Goal: Task Accomplishment & Management: Use online tool/utility

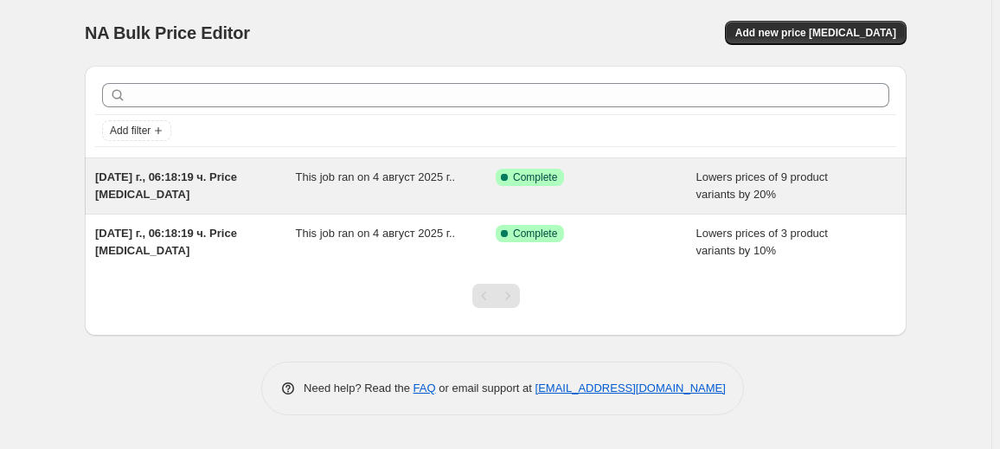
click at [291, 181] on div "[DATE] г., 06:18:19 ч. Price [MEDICAL_DATA]" at bounding box center [195, 186] width 201 height 35
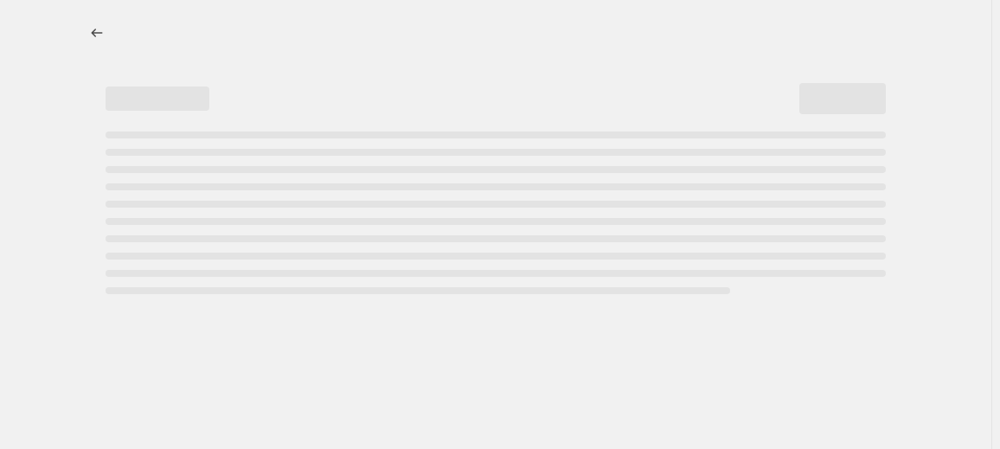
select select "percentage"
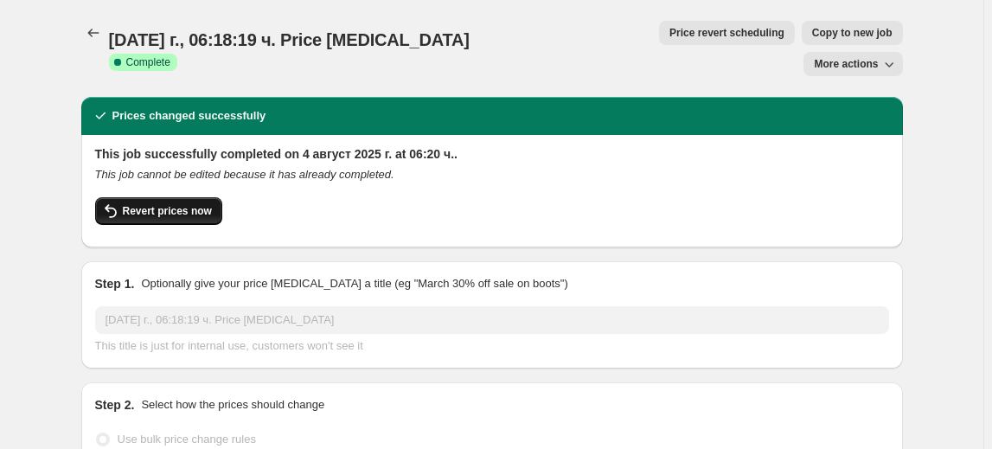
click at [215, 197] on button "Revert prices now" at bounding box center [158, 211] width 127 height 28
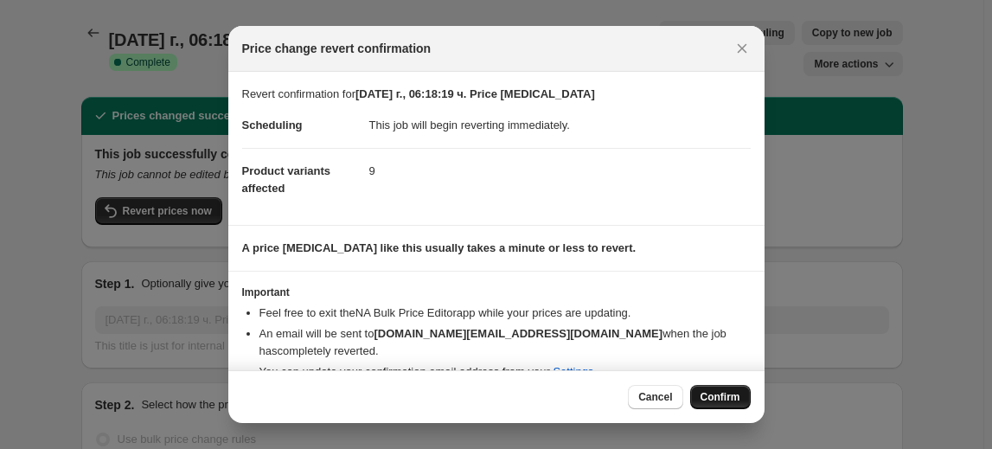
click at [708, 385] on button "Confirm" at bounding box center [720, 397] width 61 height 24
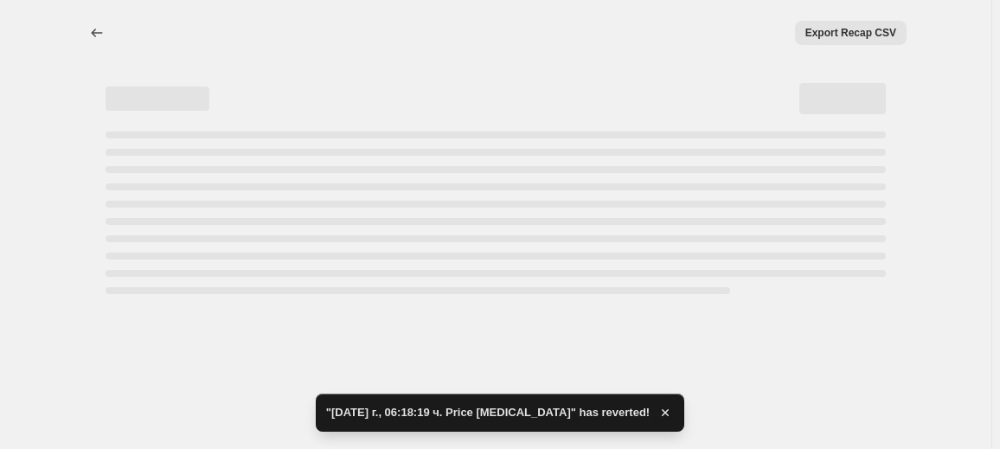
select select "percentage"
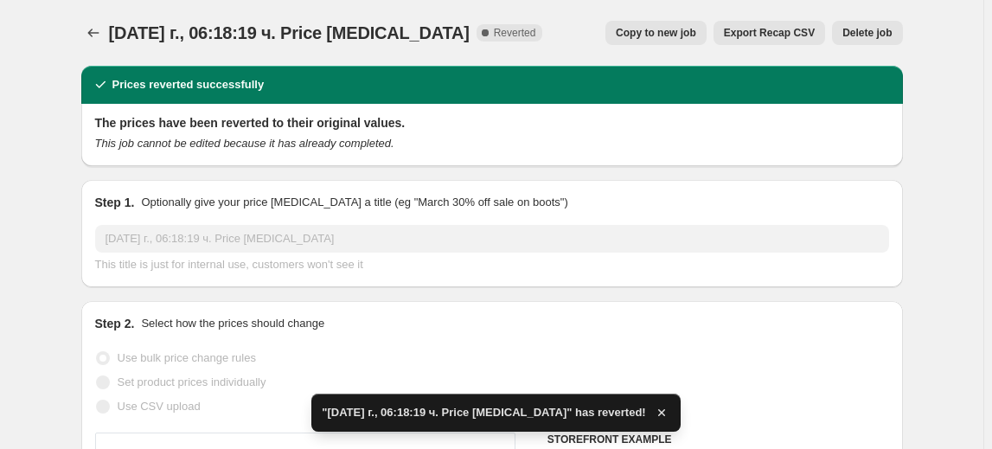
click at [865, 27] on span "Delete job" at bounding box center [867, 33] width 49 height 14
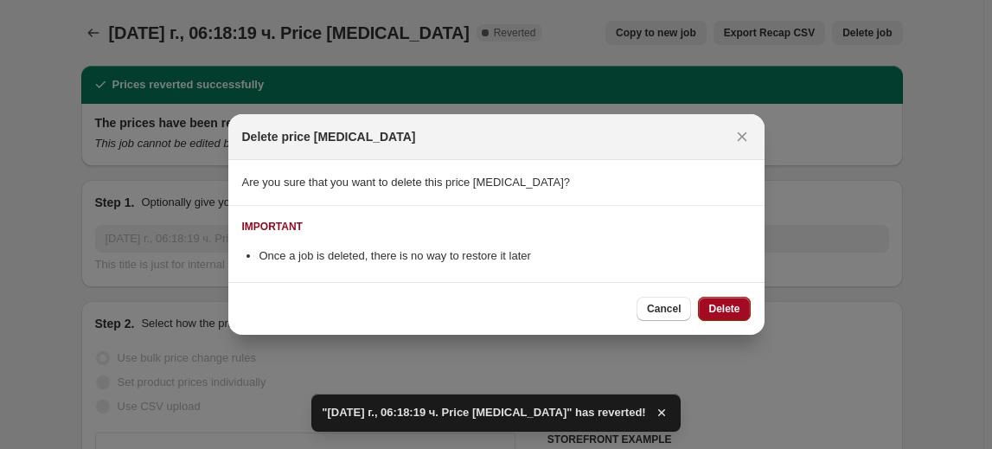
click at [718, 314] on span "Delete" at bounding box center [723, 309] width 31 height 14
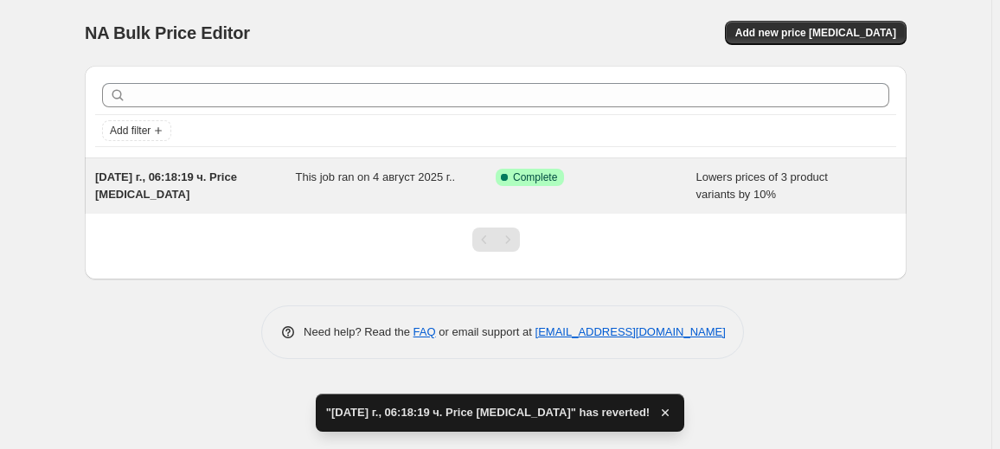
click at [444, 176] on span "This job ran on 4 август 2025 г.." at bounding box center [376, 176] width 160 height 13
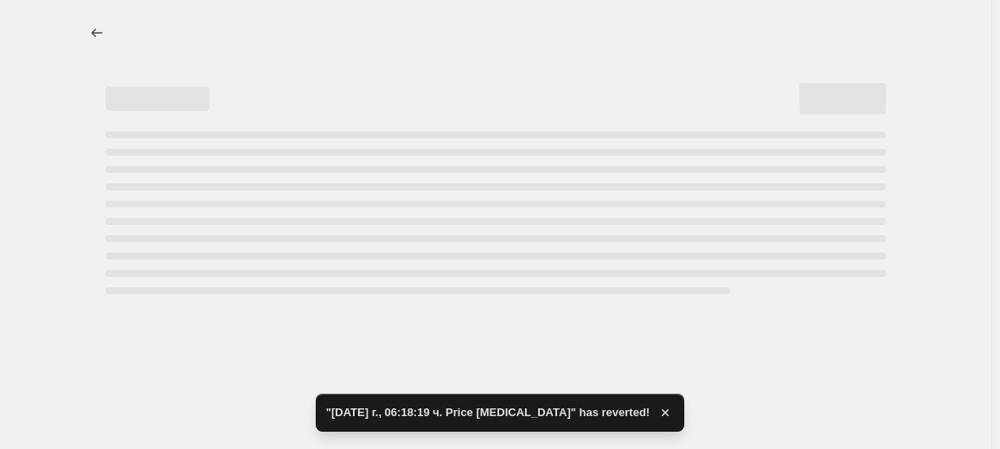
select select "percentage"
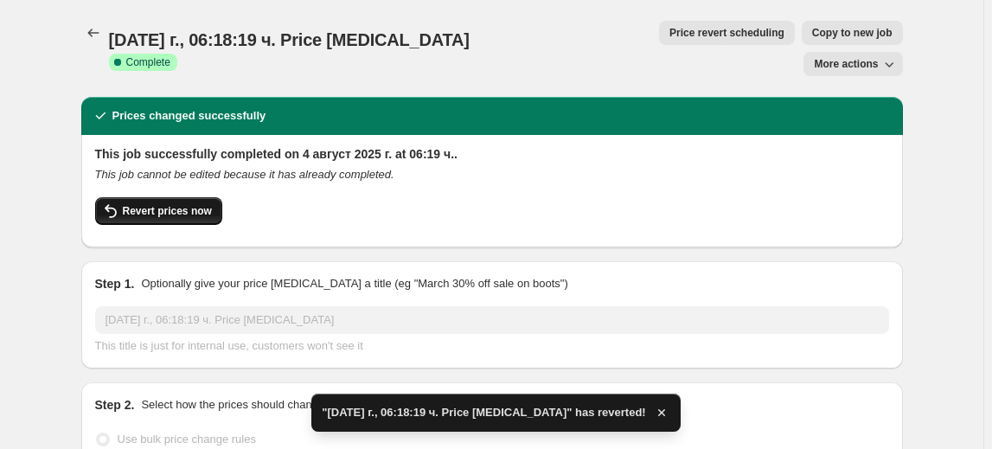
click at [202, 204] on span "Revert prices now" at bounding box center [167, 211] width 89 height 14
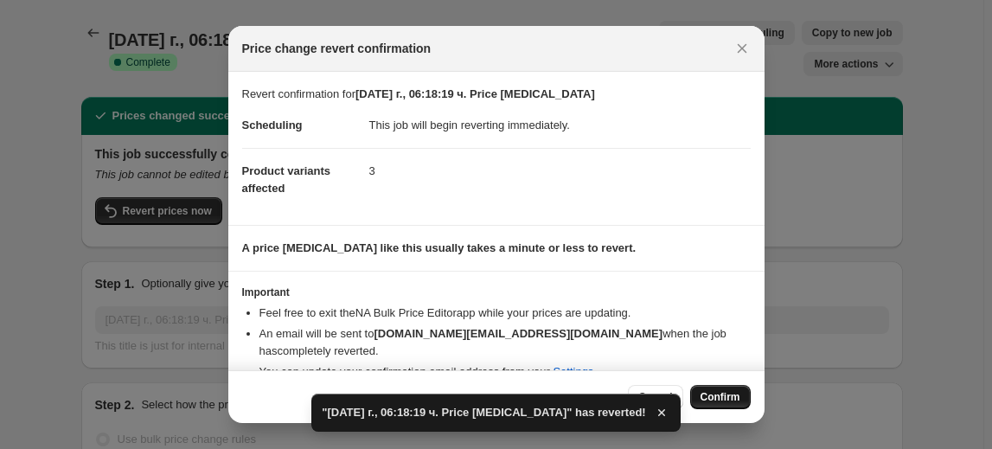
click at [725, 401] on span "Confirm" at bounding box center [721, 397] width 40 height 14
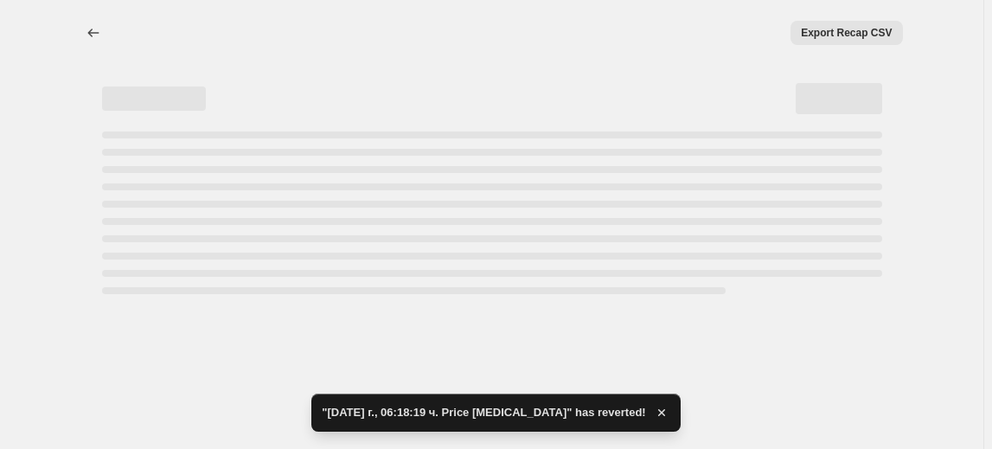
select select "percentage"
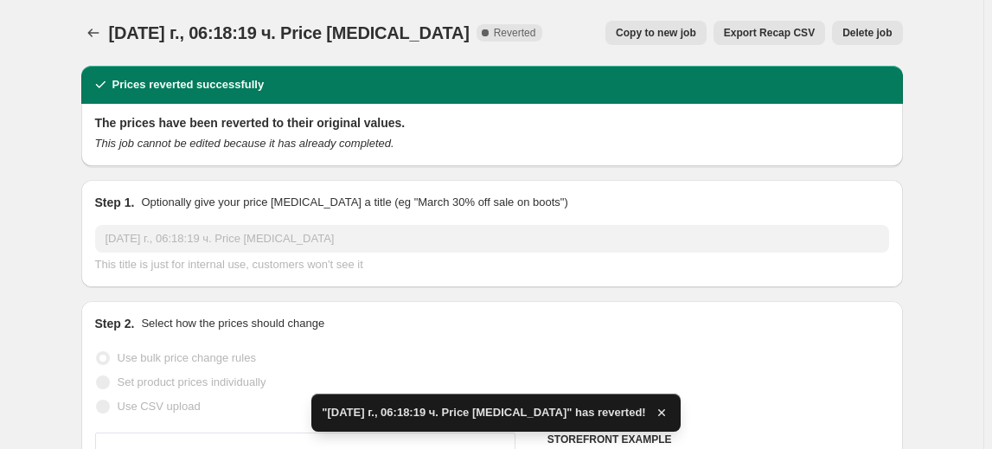
click at [882, 30] on span "Delete job" at bounding box center [867, 33] width 49 height 14
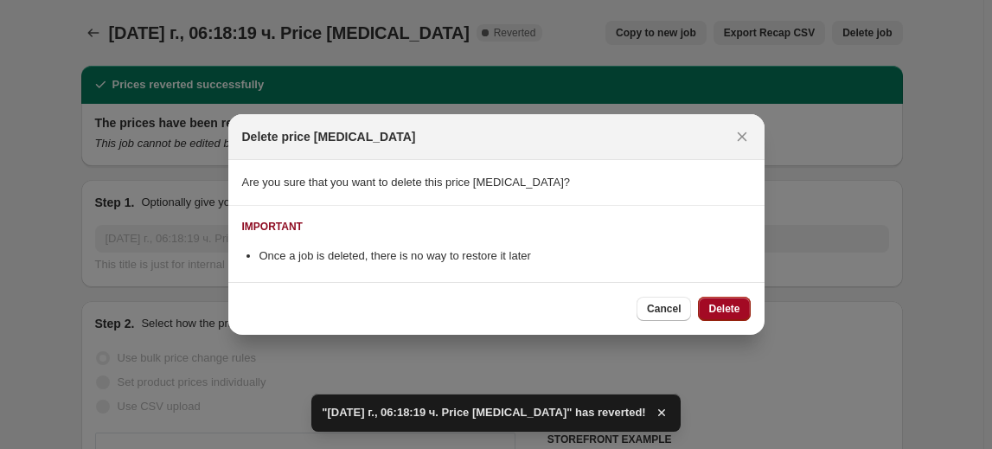
click at [725, 307] on span "Delete" at bounding box center [723, 309] width 31 height 14
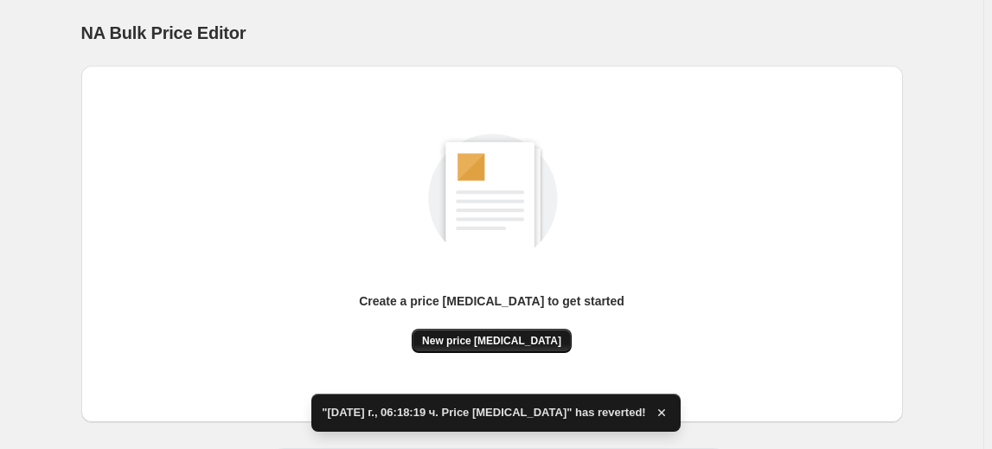
click at [497, 348] on button "New price [MEDICAL_DATA]" at bounding box center [492, 341] width 160 height 24
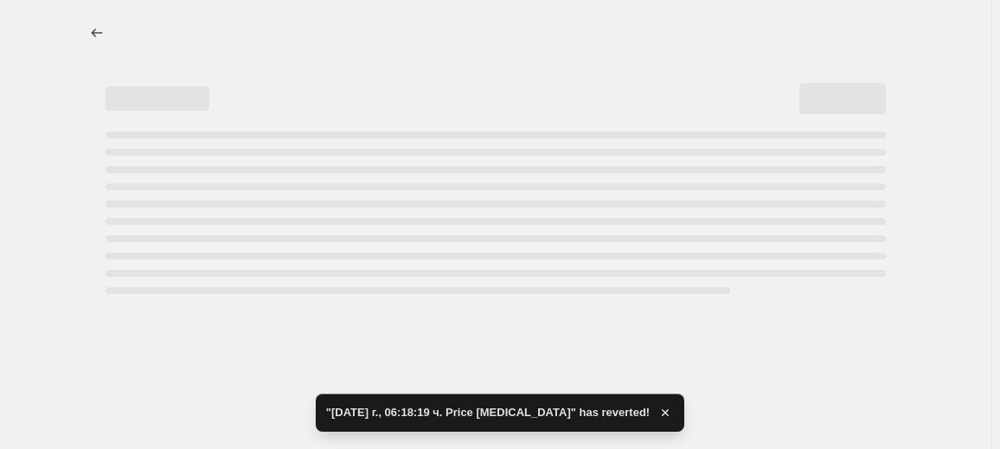
select select "percentage"
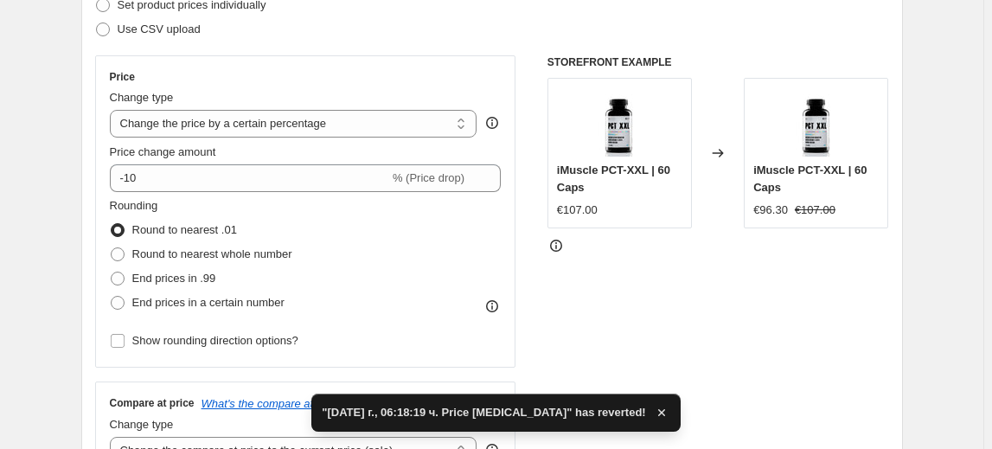
scroll to position [314, 0]
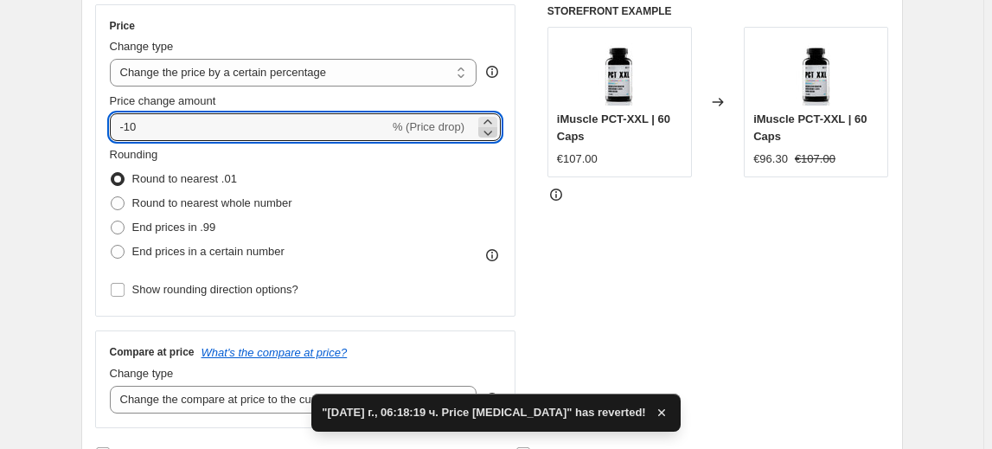
click at [489, 133] on icon at bounding box center [487, 132] width 17 height 17
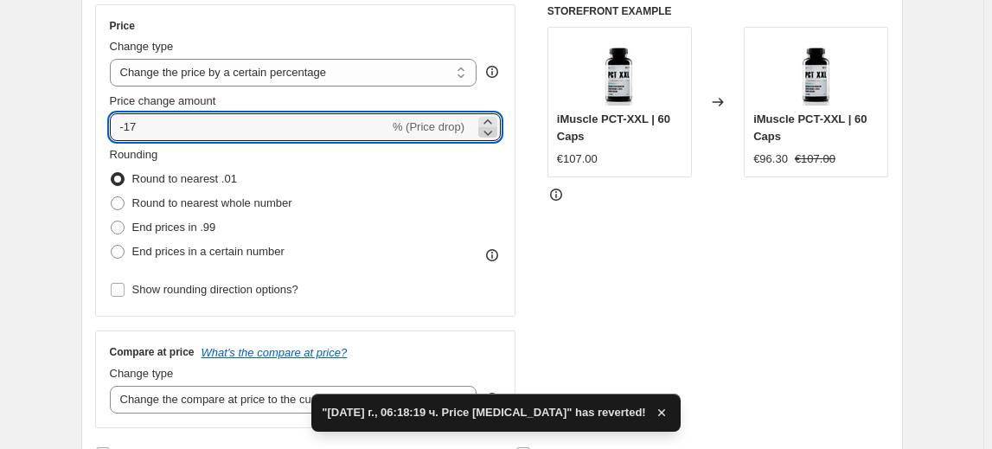
click at [489, 133] on icon at bounding box center [487, 132] width 17 height 17
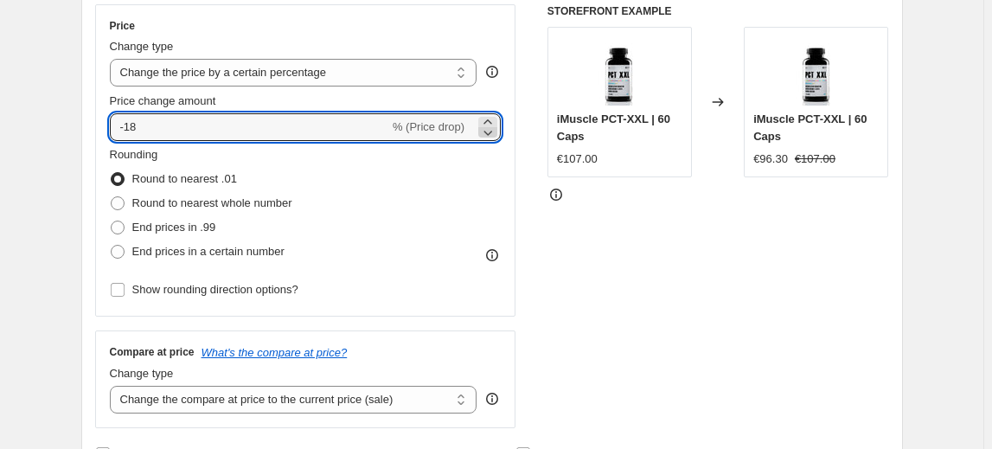
click at [489, 133] on icon at bounding box center [487, 132] width 17 height 17
click at [490, 133] on icon at bounding box center [487, 132] width 17 height 17
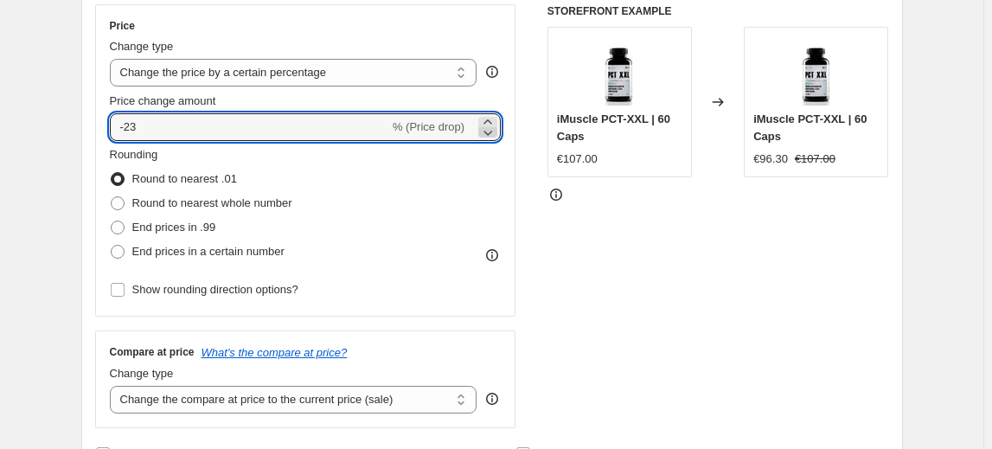
click at [490, 133] on icon at bounding box center [487, 132] width 17 height 17
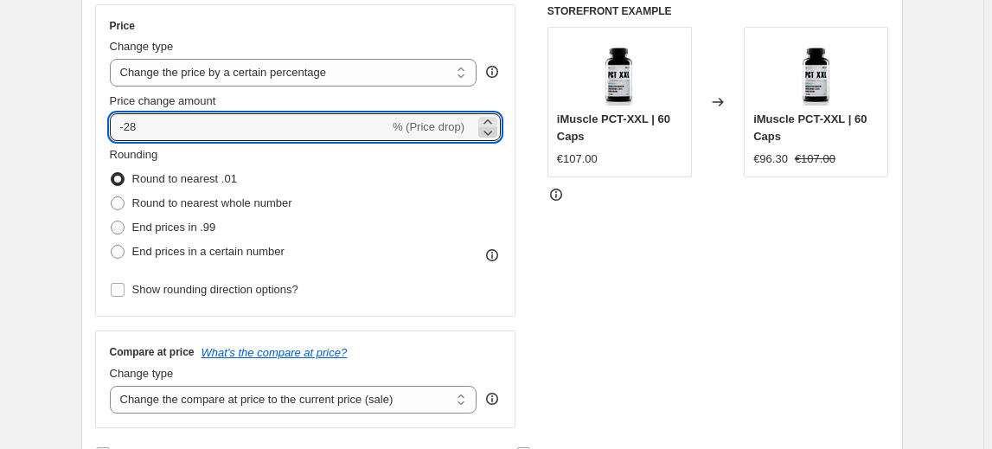
click at [490, 133] on icon at bounding box center [487, 132] width 17 height 17
type input "-30"
click at [396, 157] on div "Rounding Round to nearest .01 Round to nearest whole number End prices in .99 E…" at bounding box center [306, 205] width 392 height 118
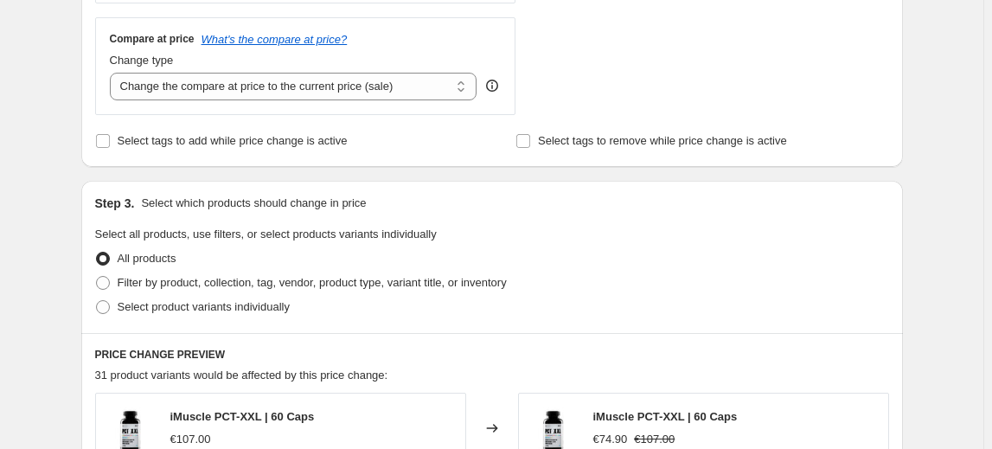
scroll to position [629, 0]
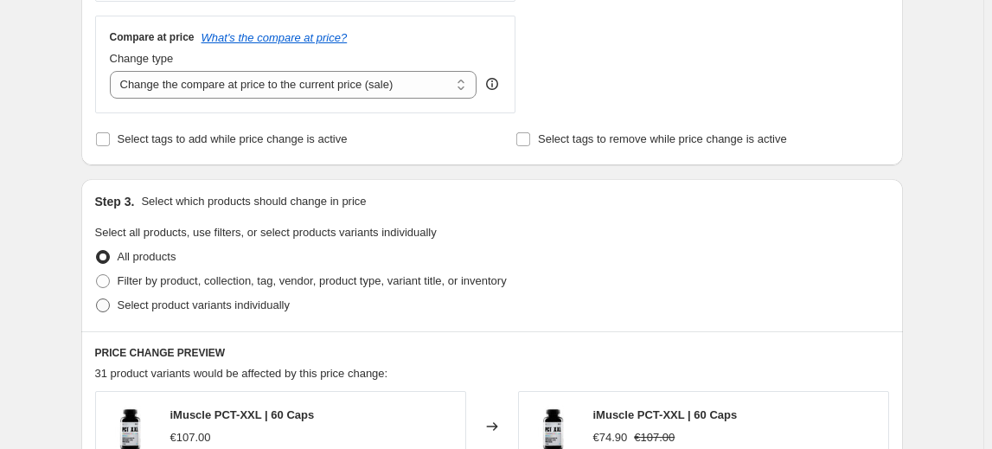
click at [226, 301] on span "Select product variants individually" at bounding box center [204, 304] width 172 height 13
click at [97, 299] on input "Select product variants individually" at bounding box center [96, 298] width 1 height 1
radio input "true"
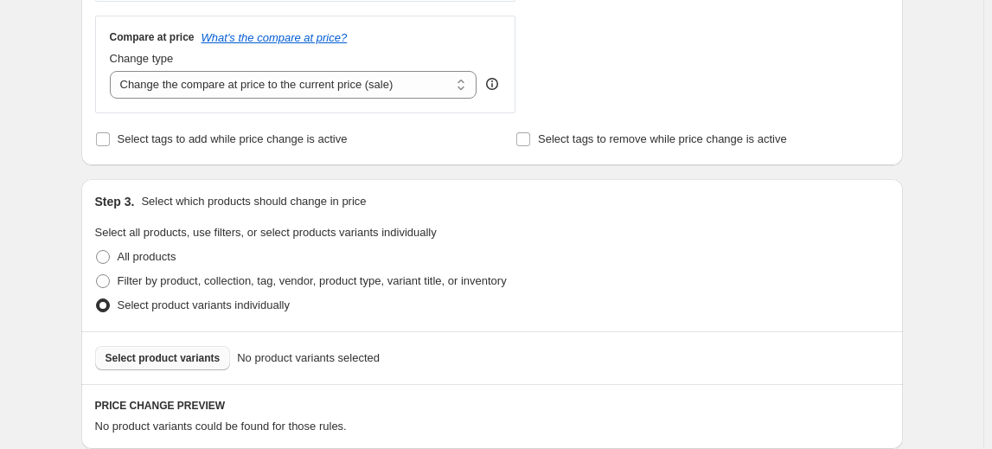
click at [163, 355] on span "Select product variants" at bounding box center [163, 358] width 115 height 14
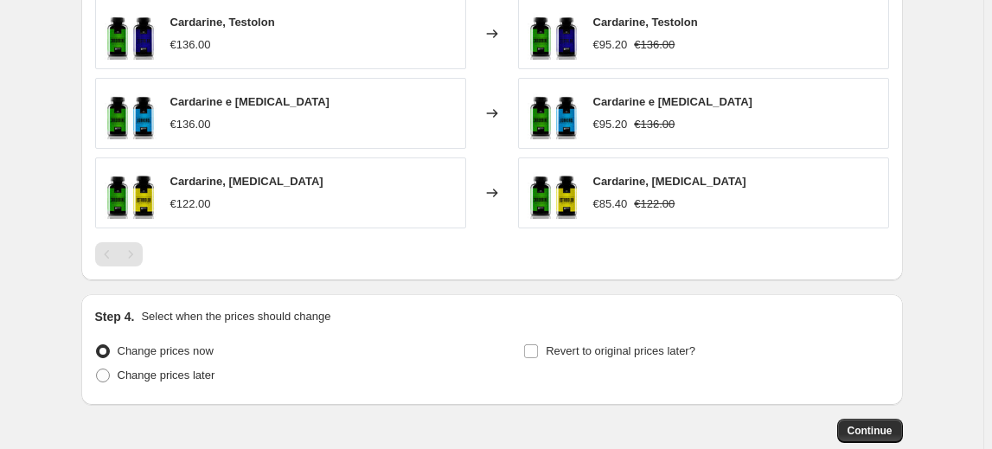
scroll to position [1100, 0]
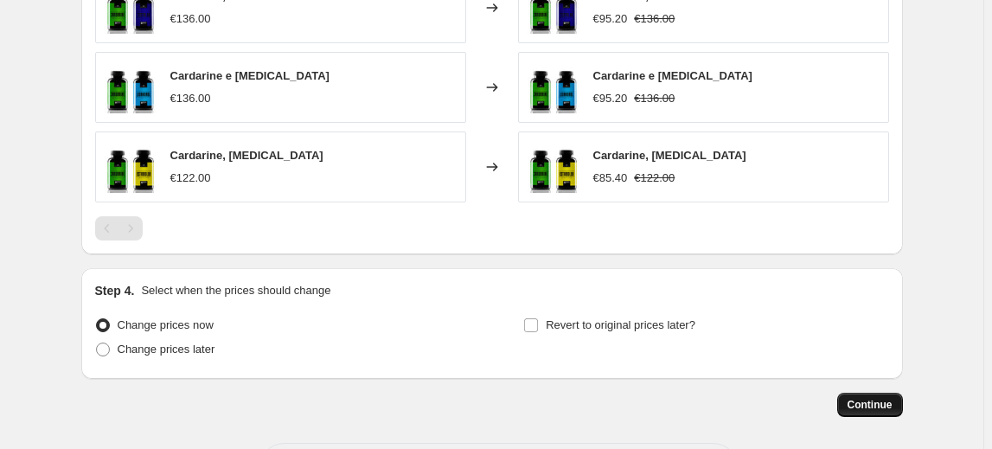
click at [893, 398] on span "Continue" at bounding box center [870, 405] width 45 height 14
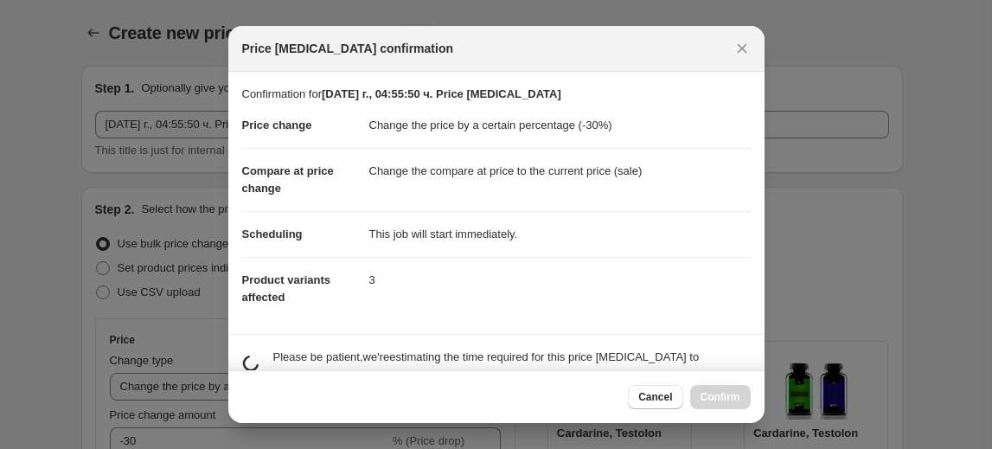
scroll to position [0, 0]
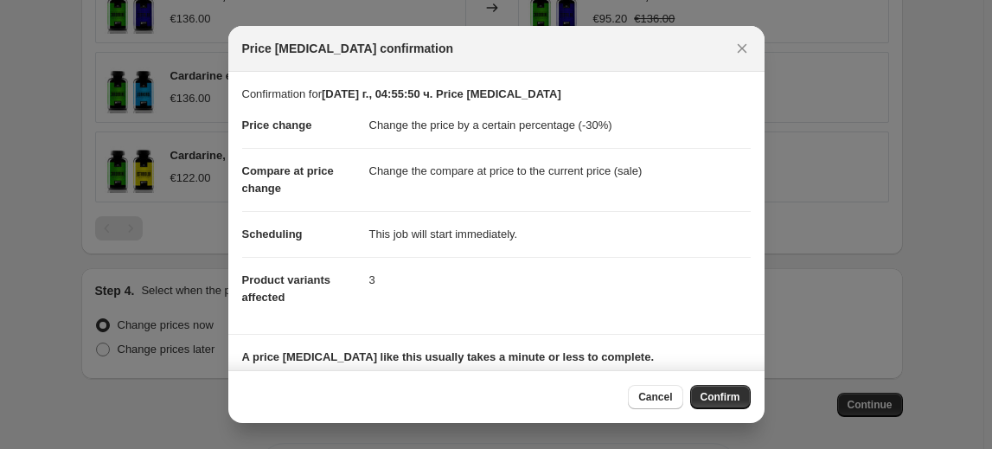
click at [716, 395] on span "Confirm" at bounding box center [721, 397] width 40 height 14
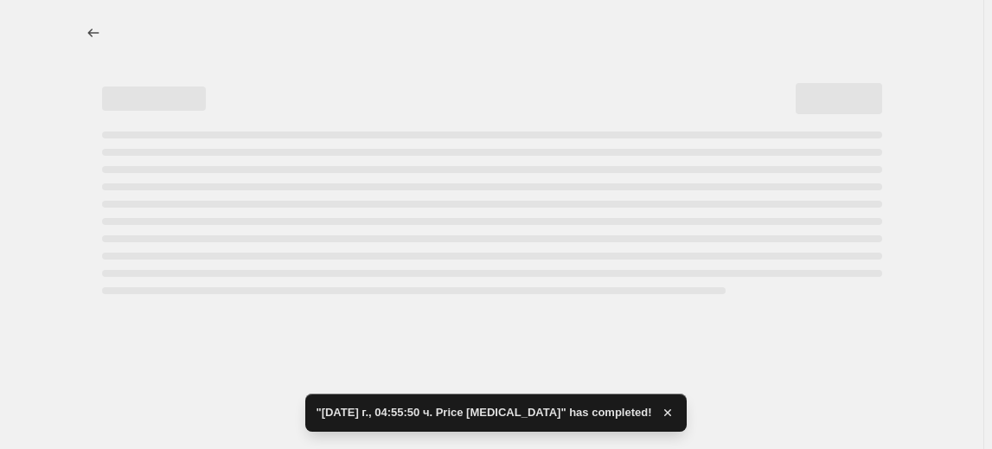
select select "percentage"
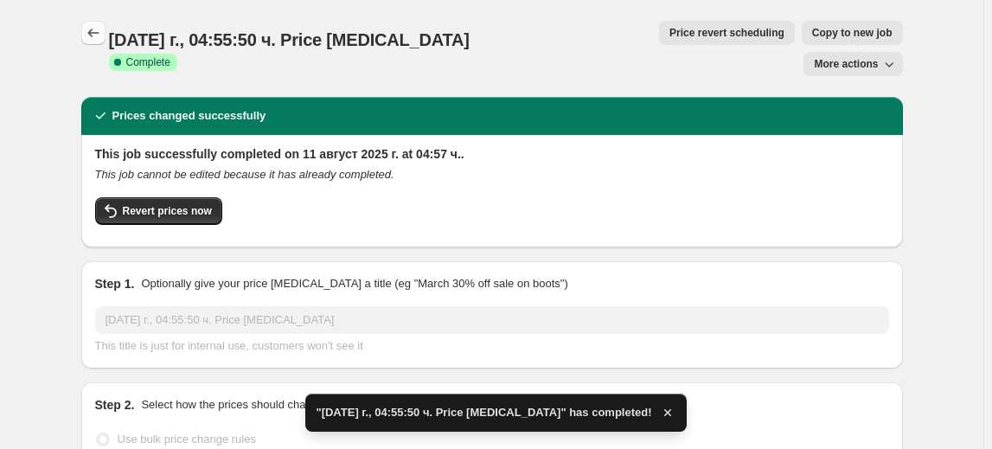
click at [99, 32] on icon "Price change jobs" at bounding box center [93, 32] width 17 height 17
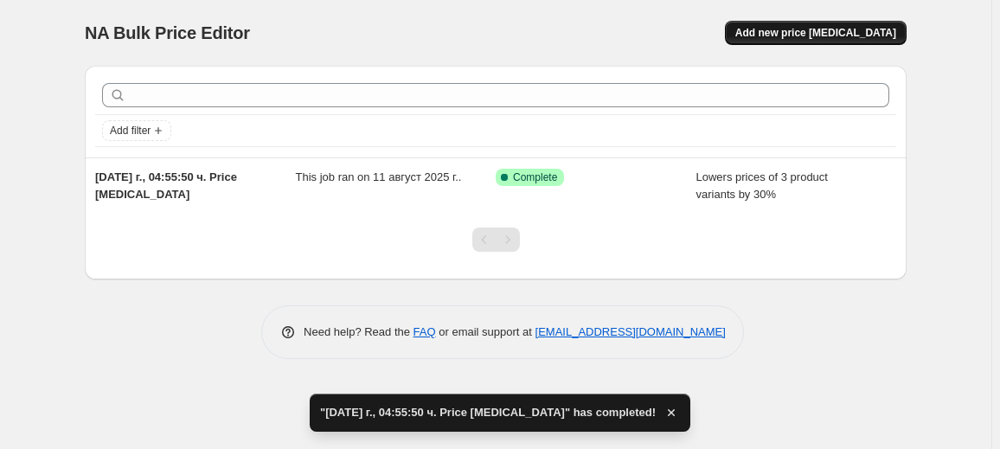
click at [859, 34] on span "Add new price [MEDICAL_DATA]" at bounding box center [815, 33] width 161 height 14
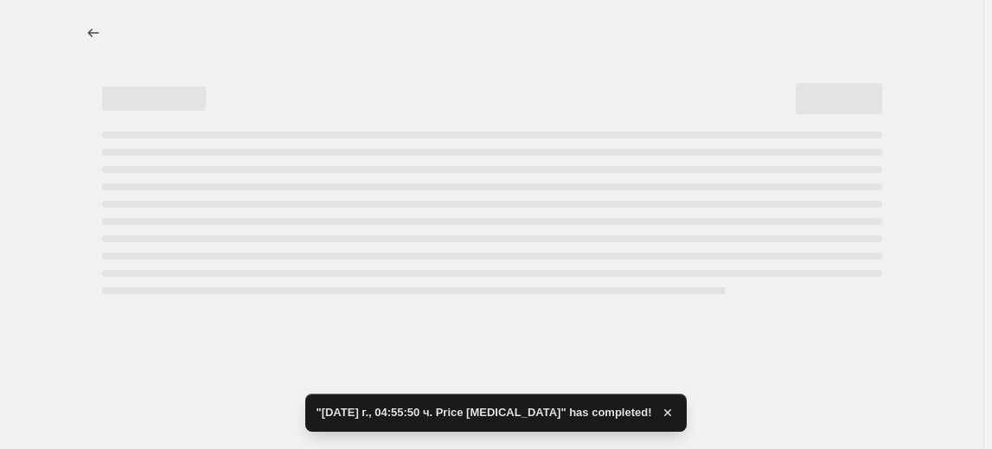
select select "percentage"
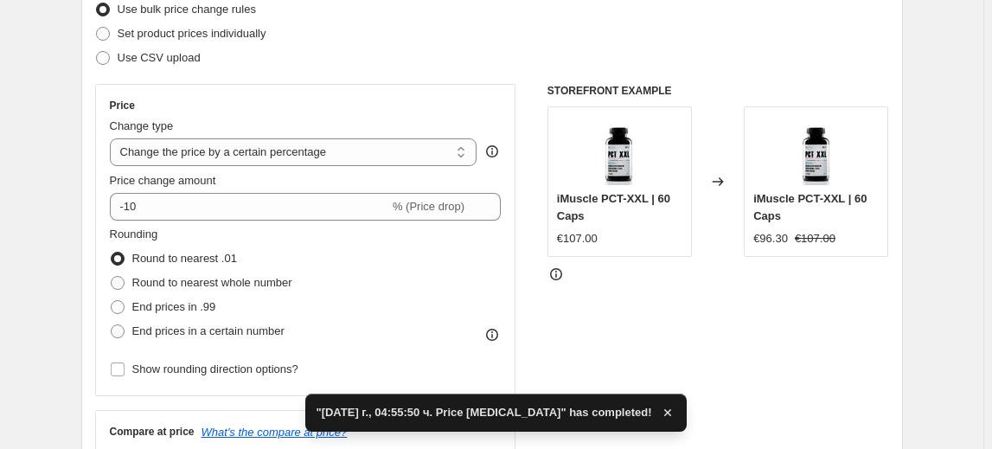
scroll to position [235, 0]
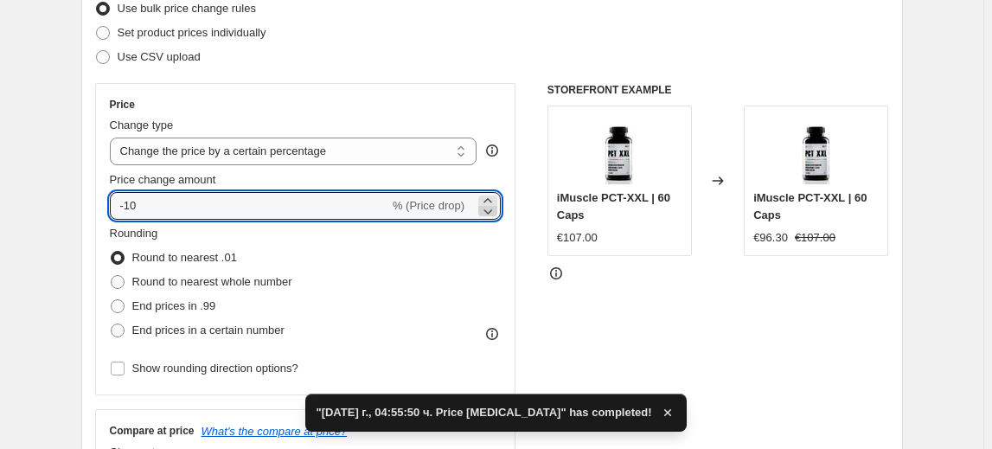
click at [491, 214] on icon at bounding box center [487, 210] width 17 height 17
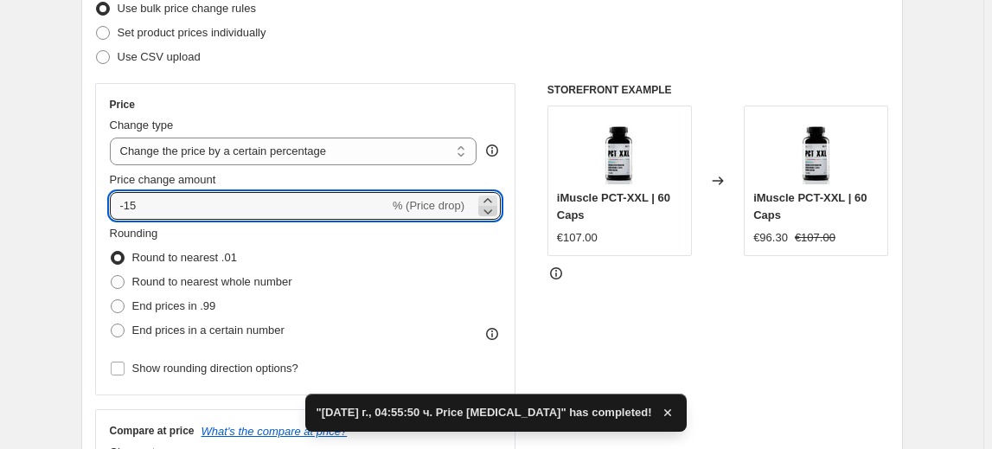
click at [491, 214] on icon at bounding box center [487, 210] width 17 height 17
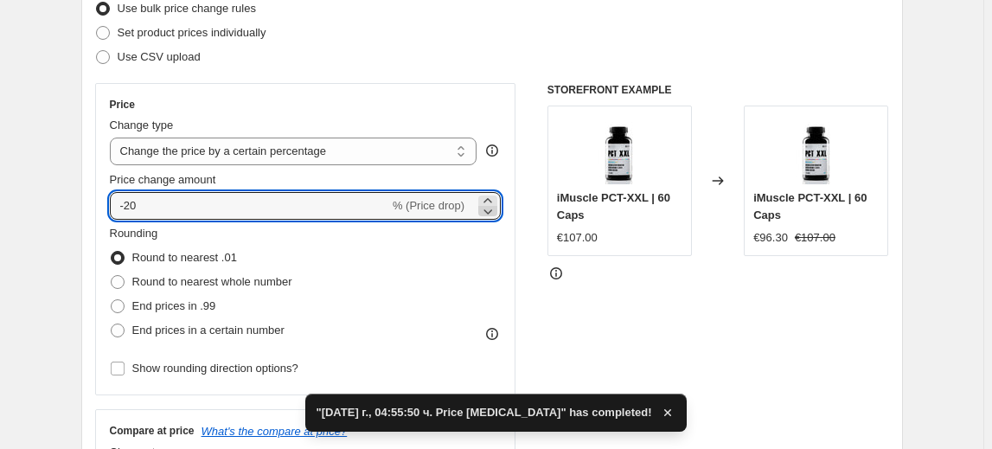
click at [491, 214] on icon at bounding box center [487, 210] width 17 height 17
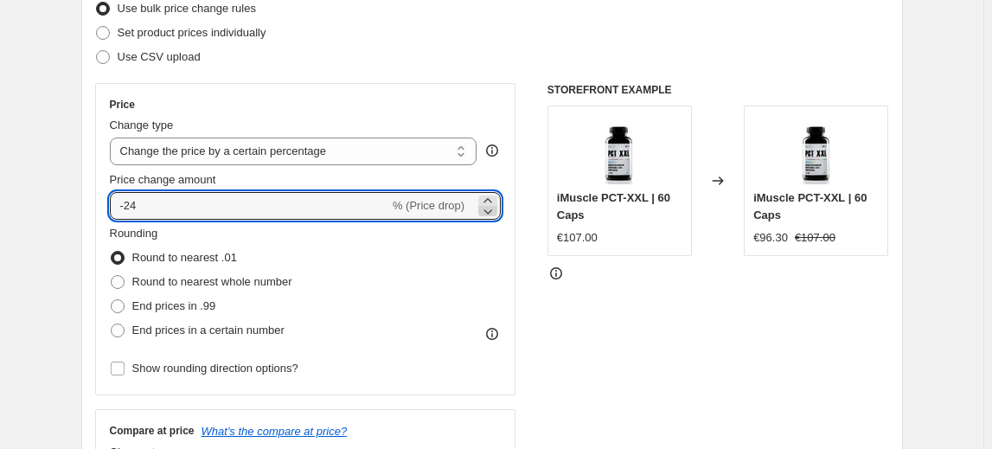
click at [491, 214] on icon at bounding box center [487, 210] width 17 height 17
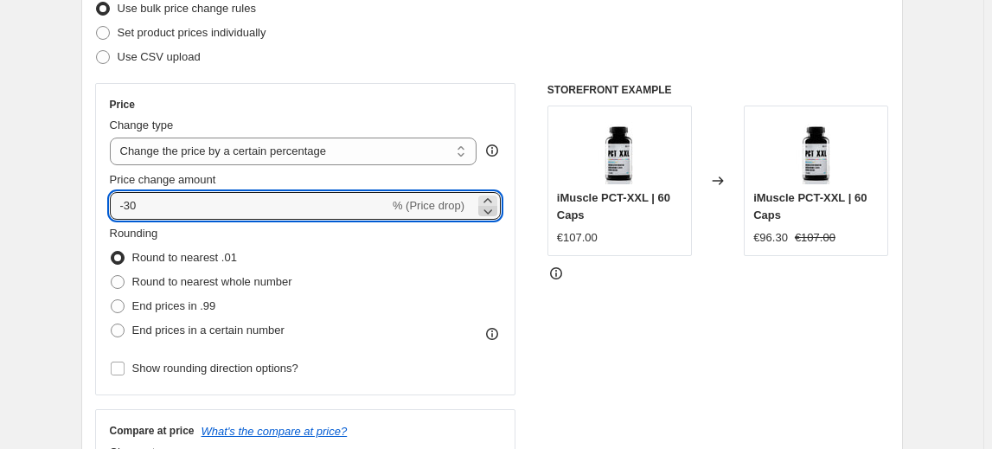
click at [491, 214] on icon at bounding box center [487, 210] width 17 height 17
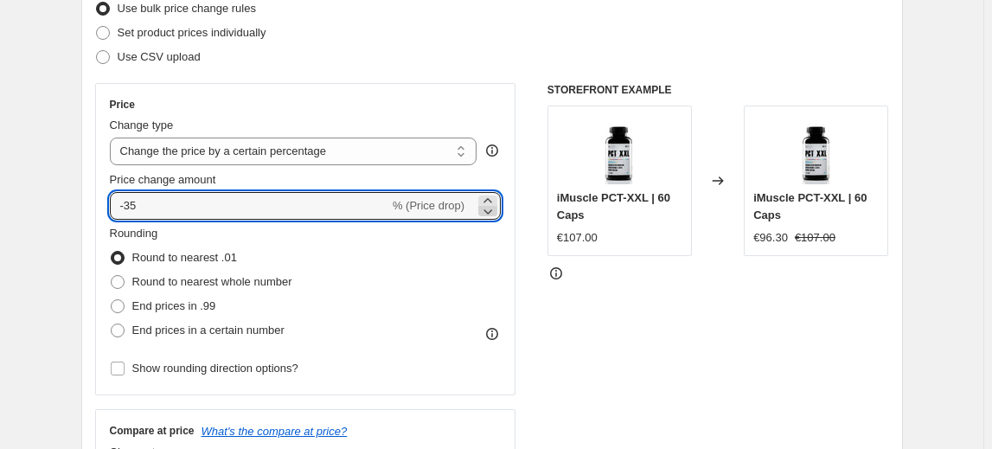
click at [491, 214] on icon at bounding box center [487, 210] width 17 height 17
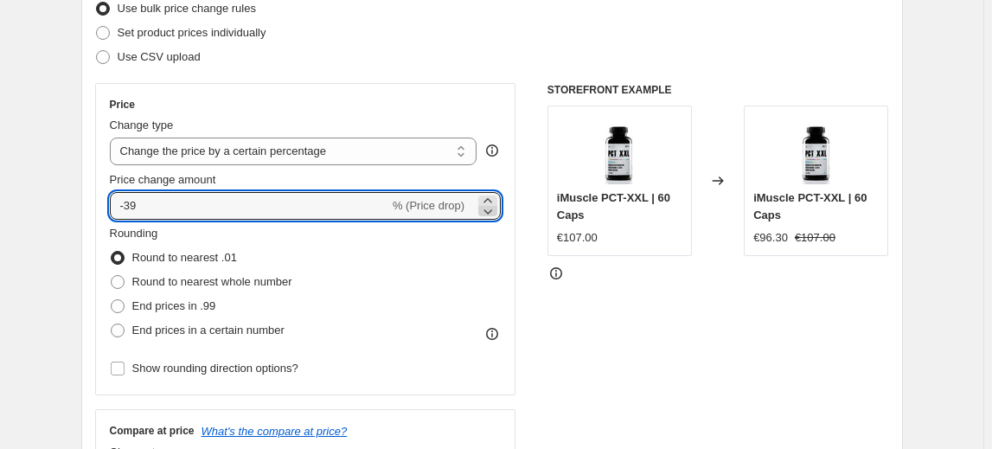
type input "-40"
click at [387, 251] on div "Rounding Round to nearest .01 Round to nearest whole number End prices in .99 E…" at bounding box center [306, 284] width 392 height 118
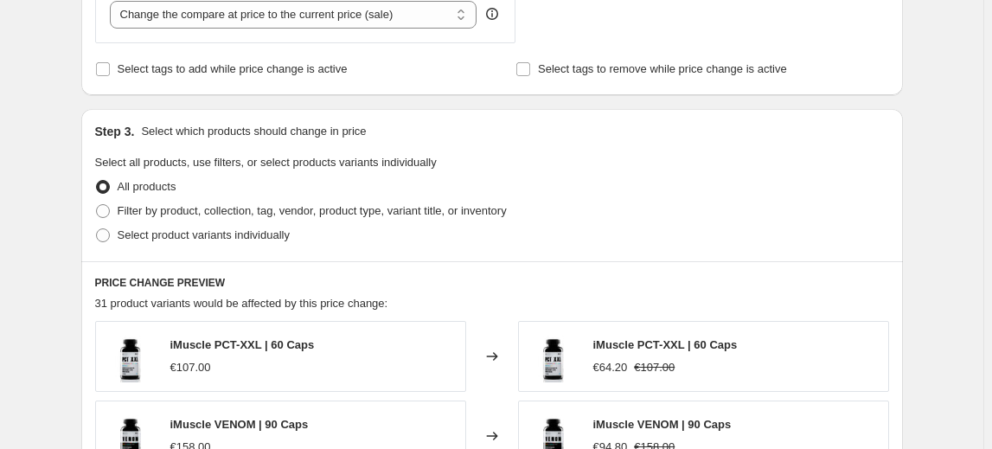
scroll to position [708, 0]
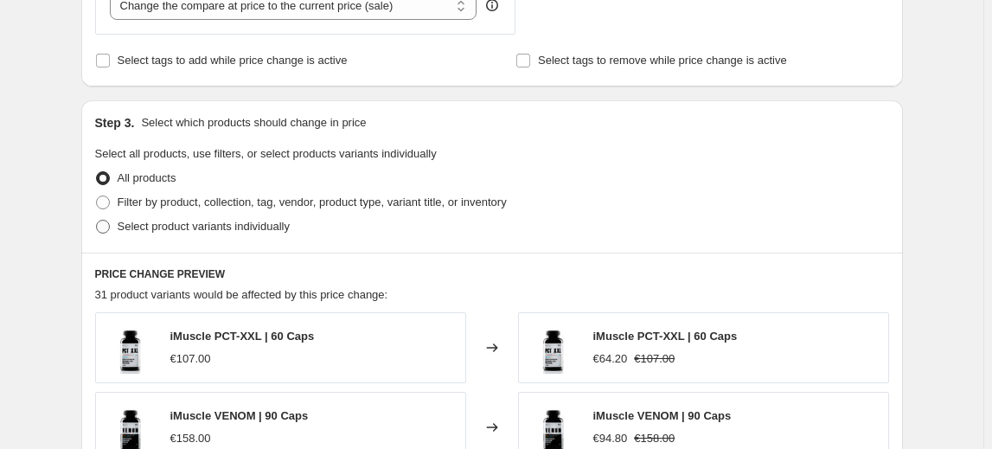
click at [228, 228] on span "Select product variants individually" at bounding box center [204, 226] width 172 height 13
click at [97, 221] on input "Select product variants individually" at bounding box center [96, 220] width 1 height 1
radio input "true"
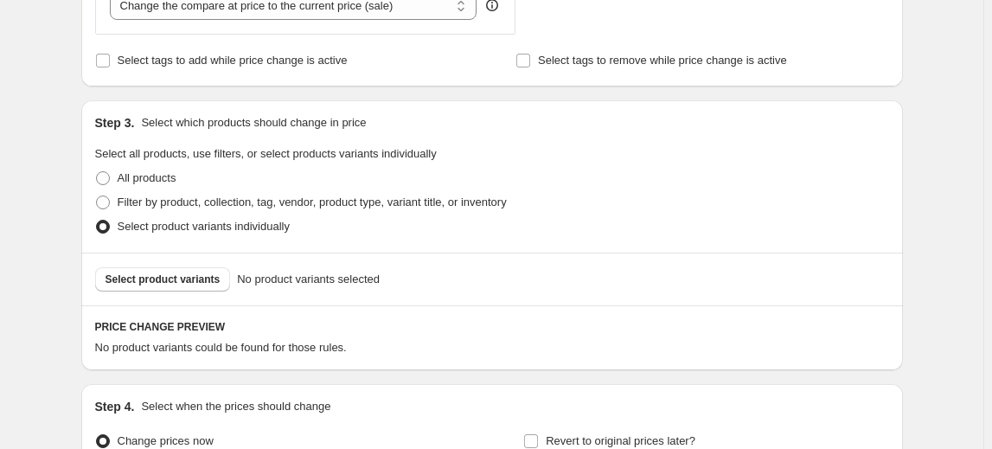
click at [176, 274] on span "Select product variants" at bounding box center [163, 279] width 115 height 14
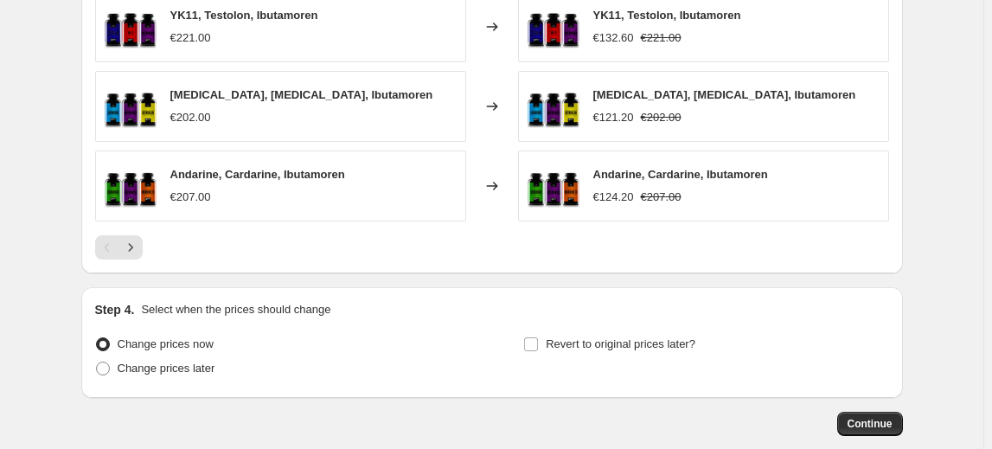
scroll to position [1329, 0]
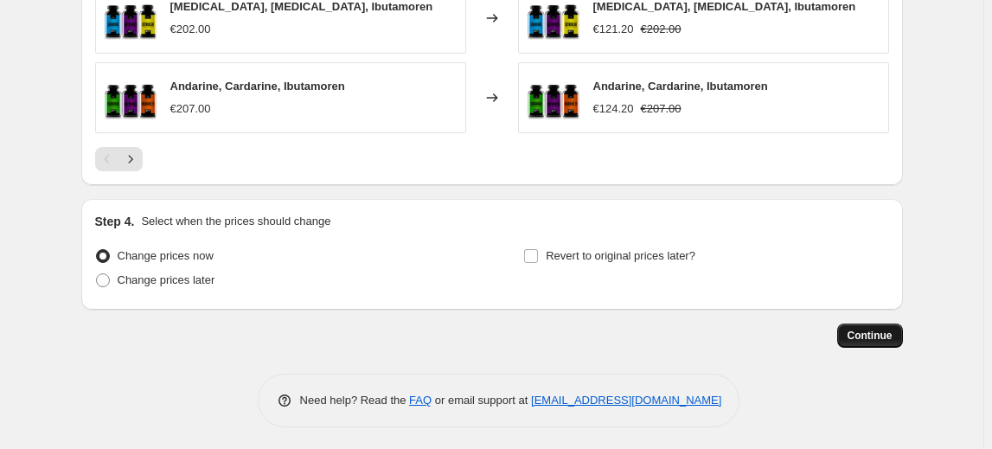
click at [880, 329] on span "Continue" at bounding box center [870, 336] width 45 height 14
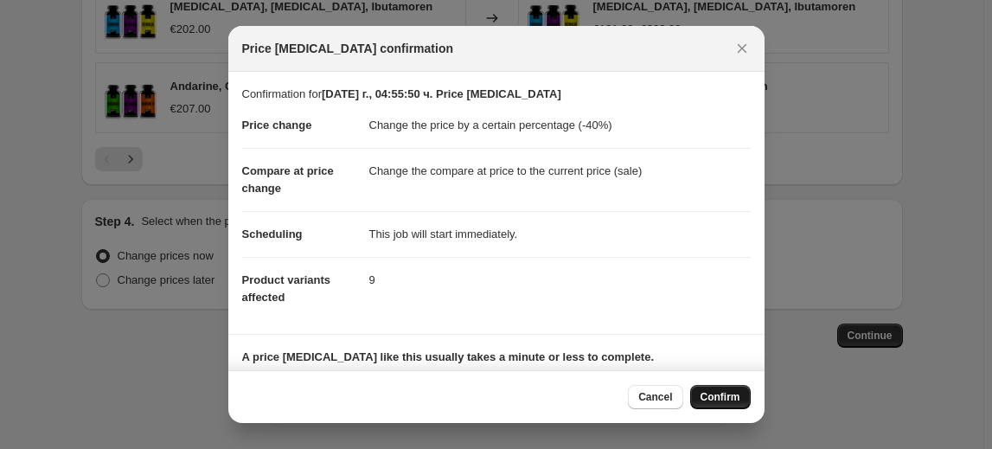
click at [739, 391] on span "Confirm" at bounding box center [721, 397] width 40 height 14
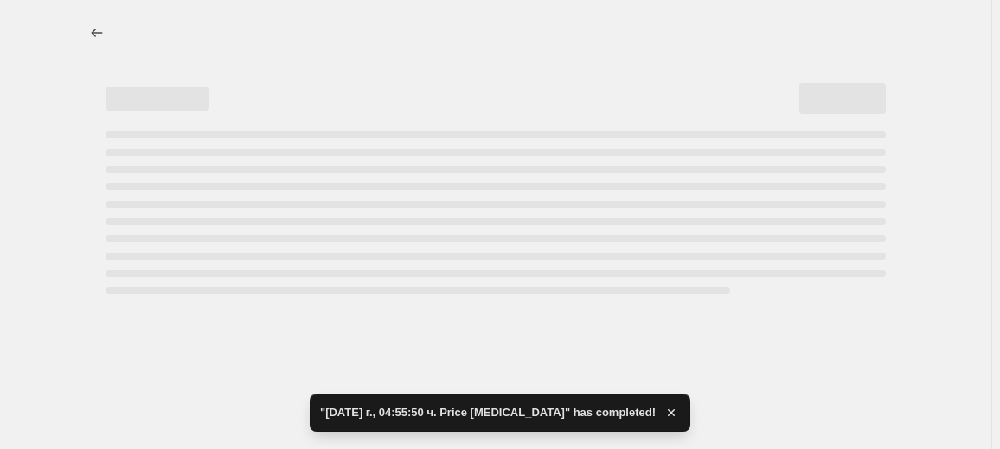
select select "percentage"
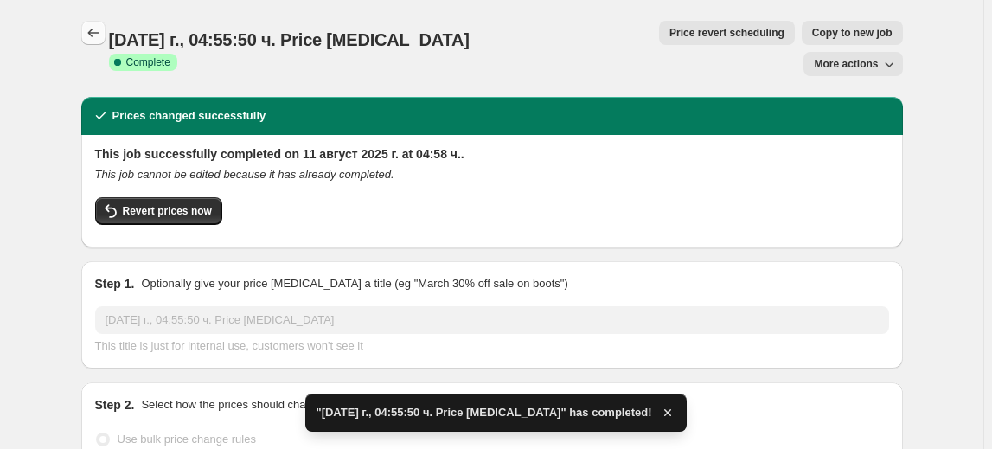
click at [102, 39] on icon "Price change jobs" at bounding box center [93, 32] width 17 height 17
